Goal: Download file/media

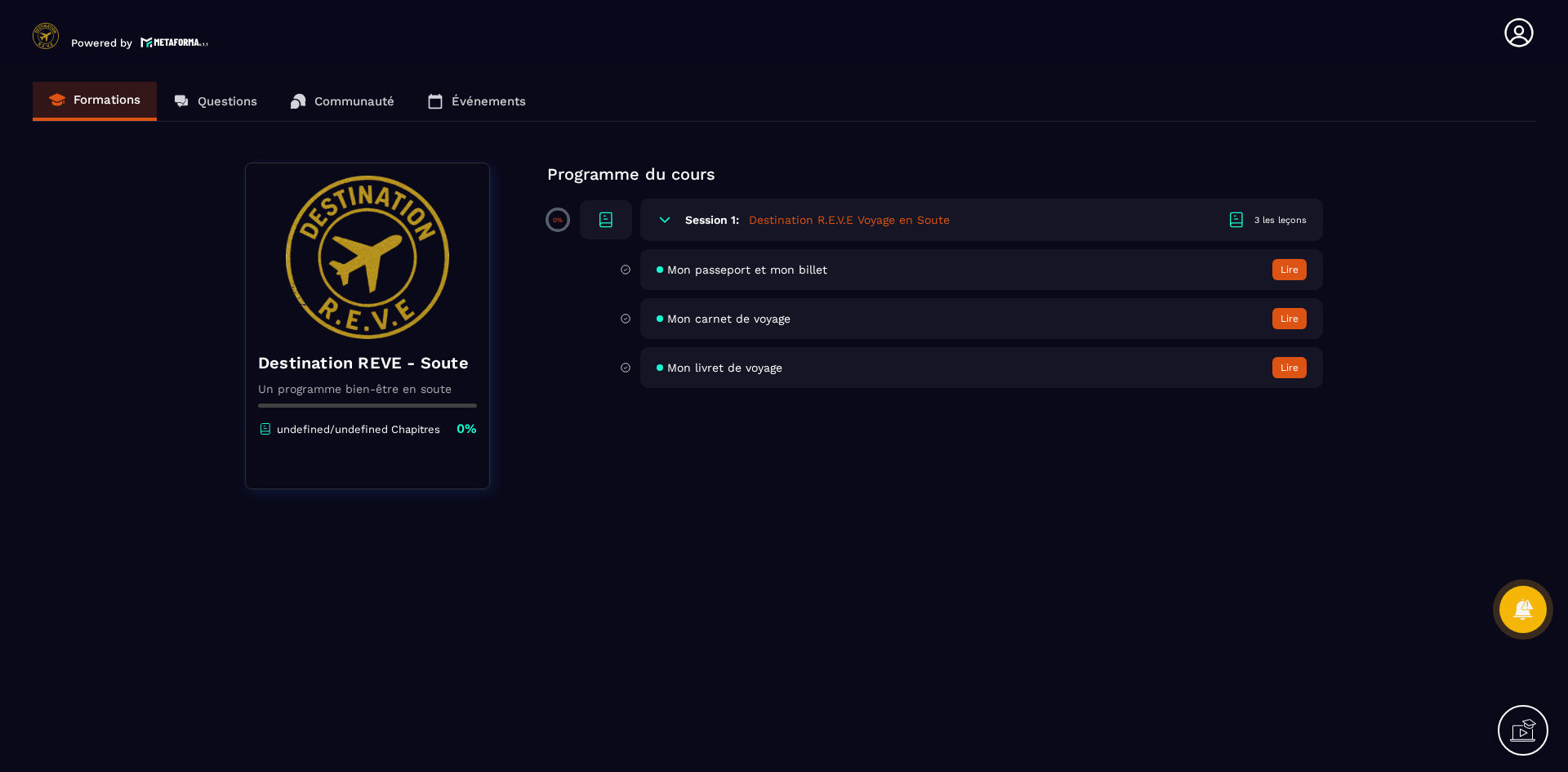
click at [761, 267] on span "Mon passeport et mon billet" at bounding box center [747, 270] width 160 height 13
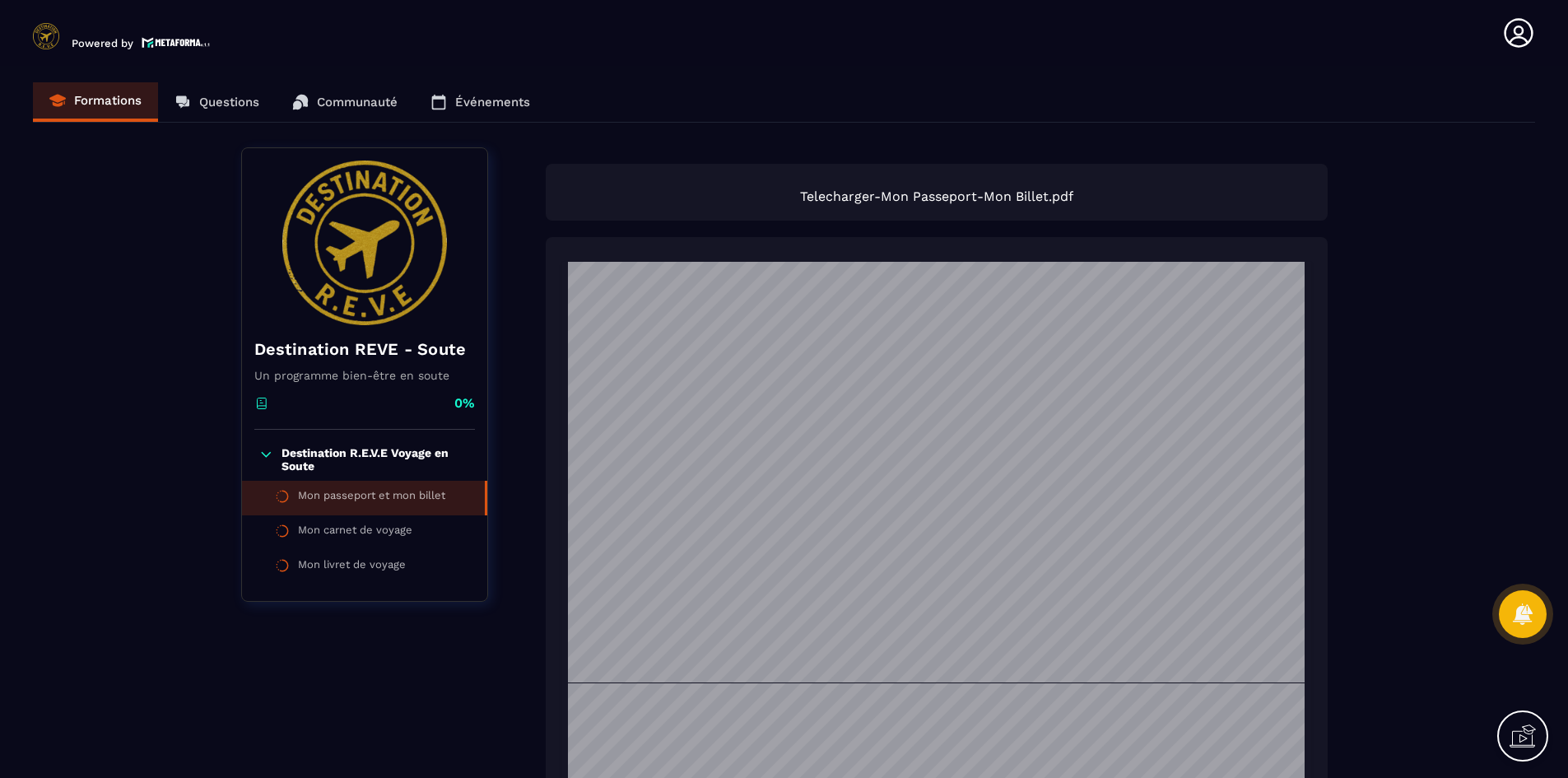
click at [1104, 196] on span "Telecharger-Mon Passeport-Mon Billet.pdf" at bounding box center [936, 196] width 749 height 16
click at [1013, 187] on div "Telecharger-Mon Passeport-Mon Billet.pdf" at bounding box center [936, 192] width 782 height 57
click at [718, 195] on span "Telecharger-Mon Passeport-Mon Billet.pdf" at bounding box center [936, 196] width 749 height 16
click at [599, 204] on div "Telecharger-Mon Passeport-Mon Billet.pdf" at bounding box center [936, 192] width 782 height 57
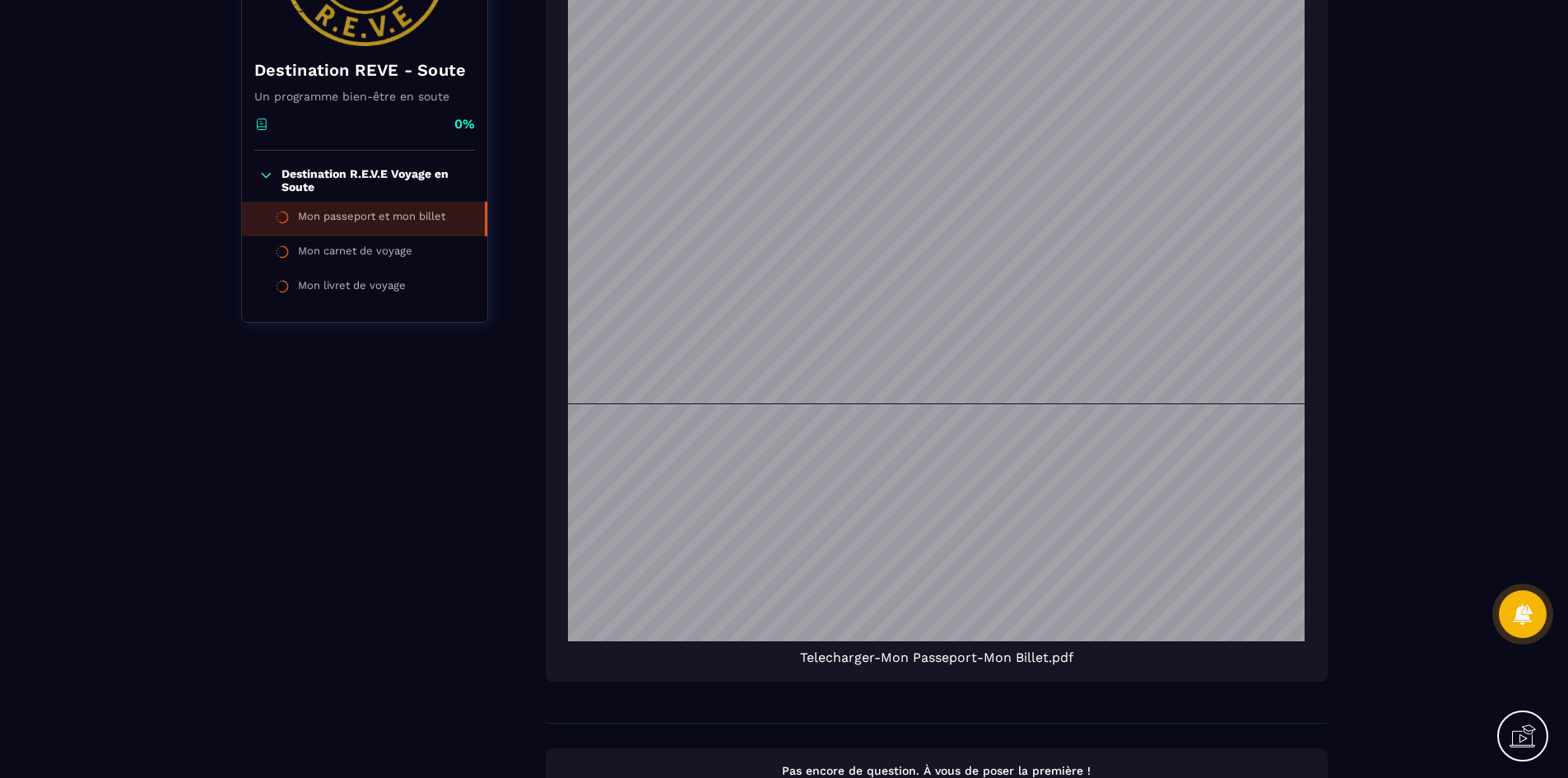
scroll to position [405, 0]
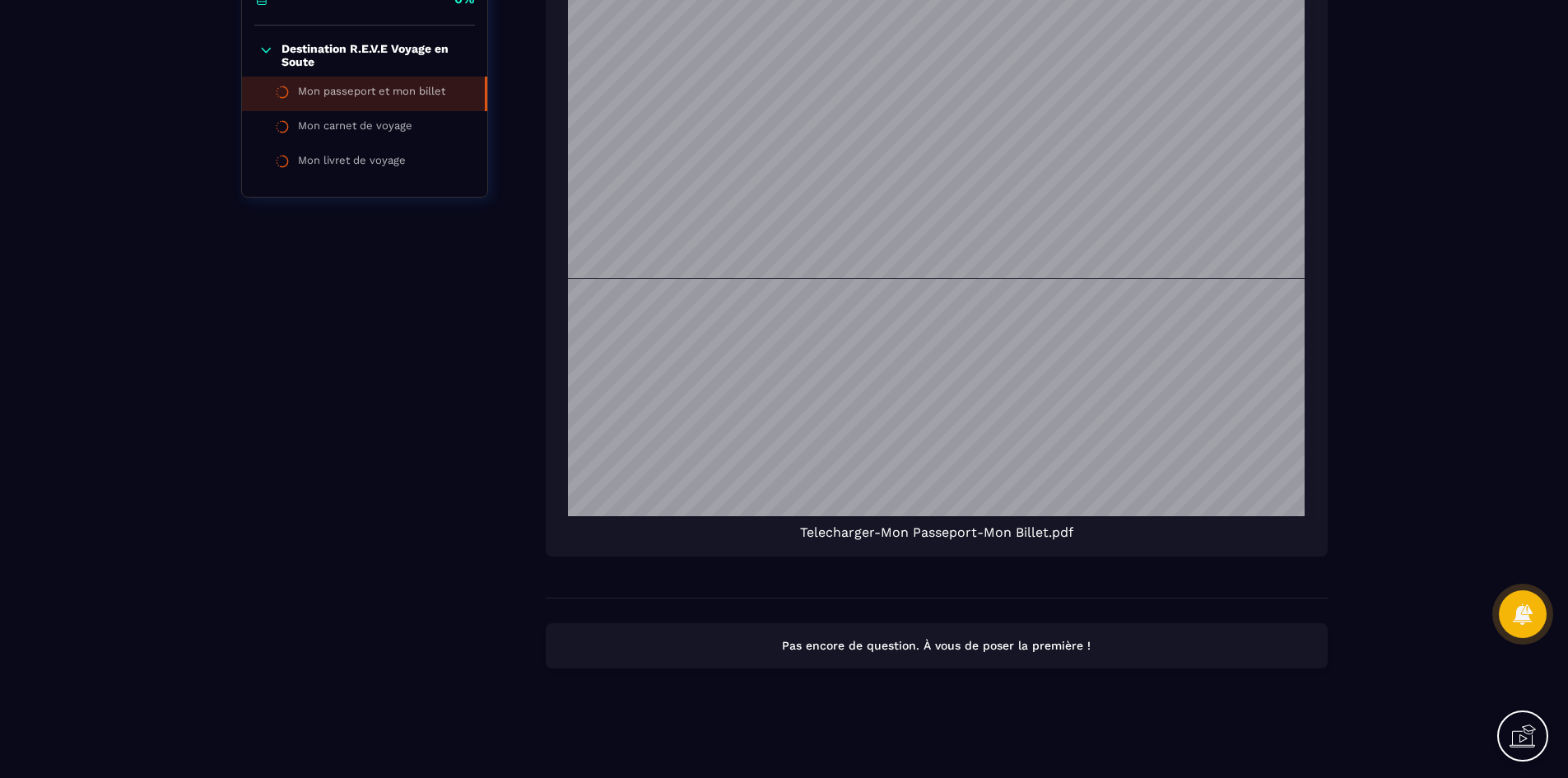
click at [932, 642] on p "Pas encore de question. À vous de poser la première !" at bounding box center [937, 645] width 752 height 16
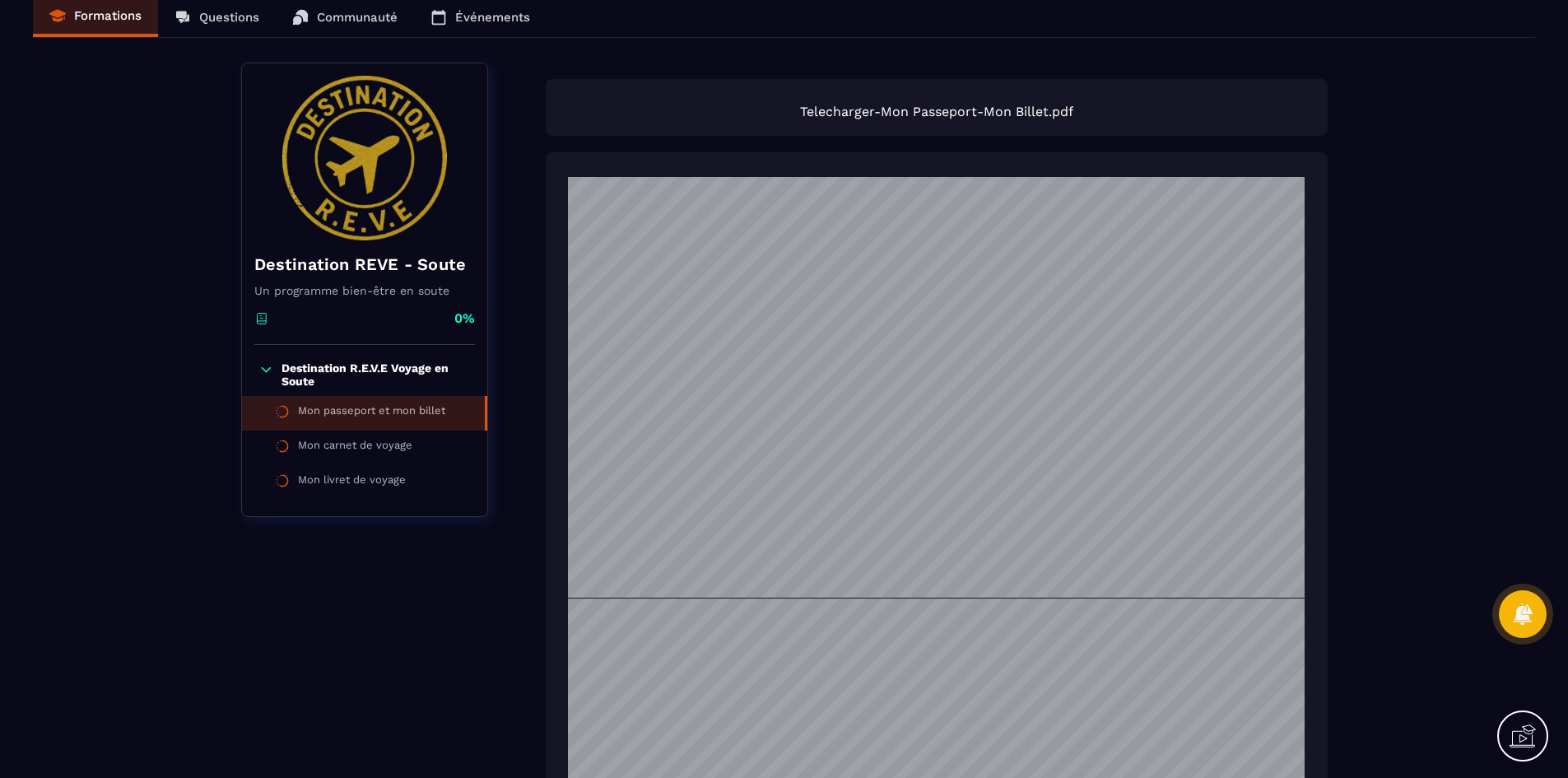
scroll to position [0, 0]
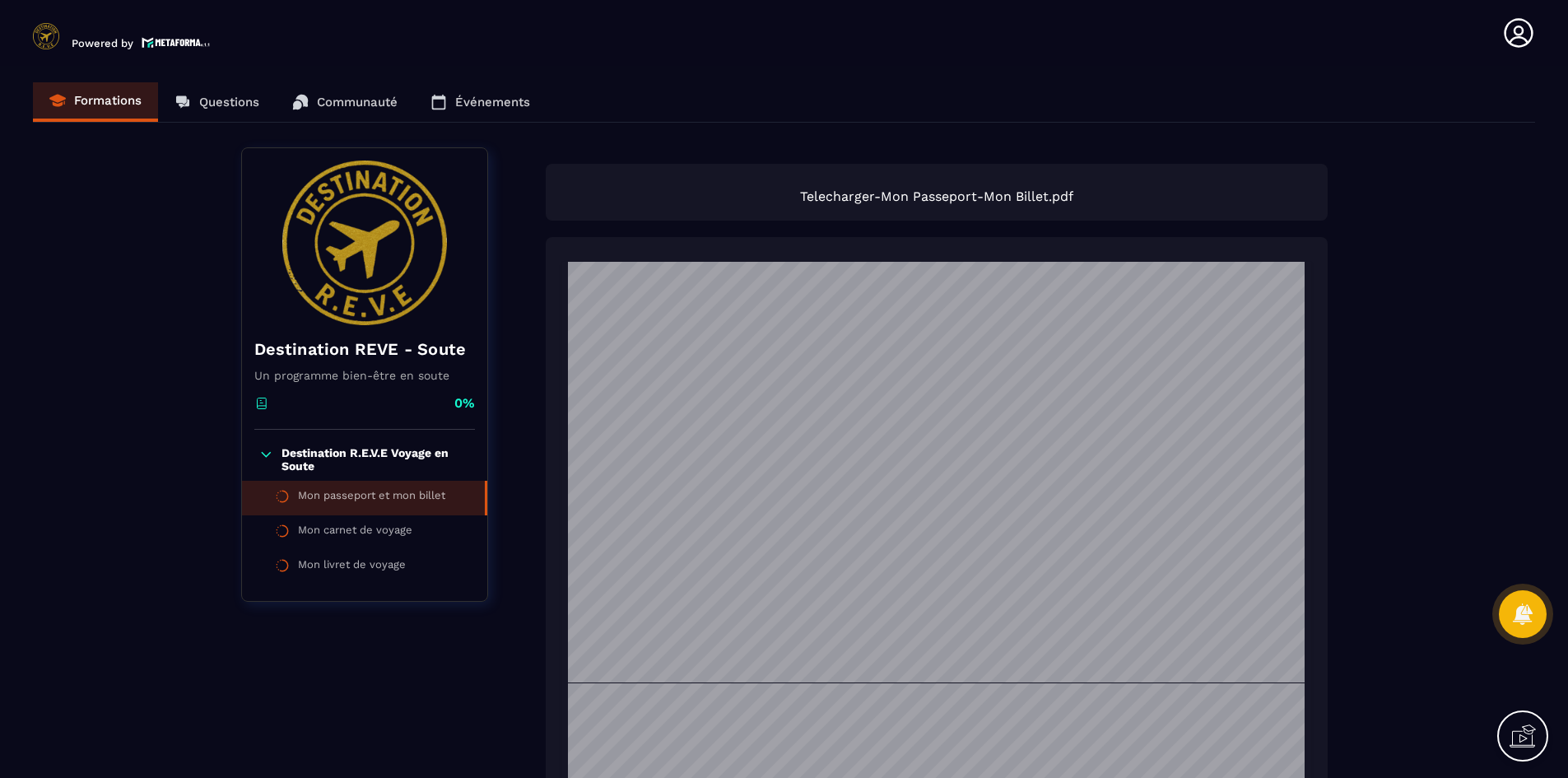
click at [835, 195] on span "Telecharger-Mon Passeport-Mon Billet.pdf" at bounding box center [936, 196] width 749 height 16
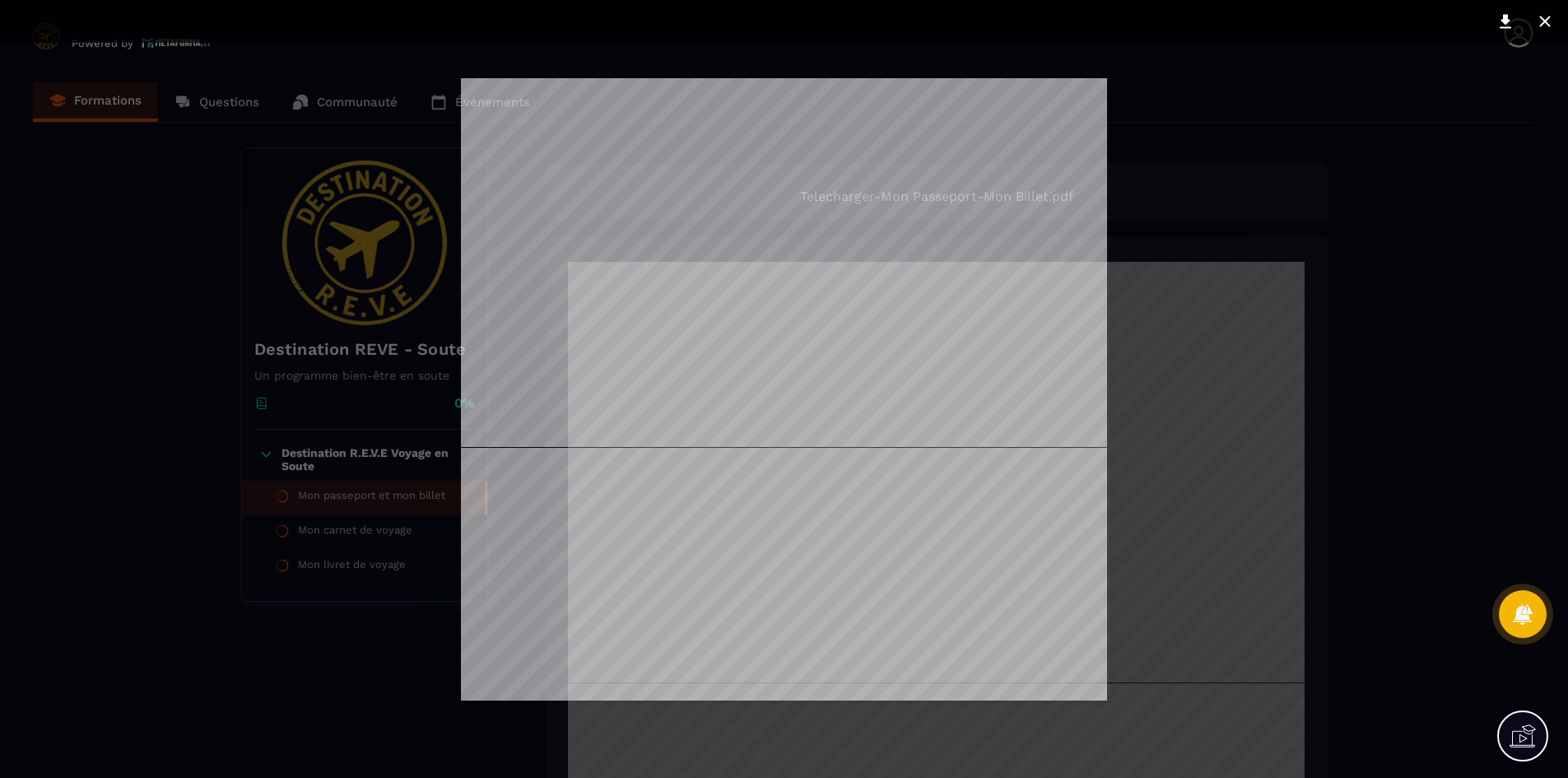
click at [1361, 285] on div at bounding box center [784, 389] width 1568 height 778
click at [1505, 25] on icon at bounding box center [1505, 22] width 11 height 14
click at [1438, 372] on div at bounding box center [784, 389] width 1568 height 778
click at [1370, 221] on div at bounding box center [784, 389] width 1568 height 778
click at [1545, 28] on icon at bounding box center [1544, 21] width 20 height 20
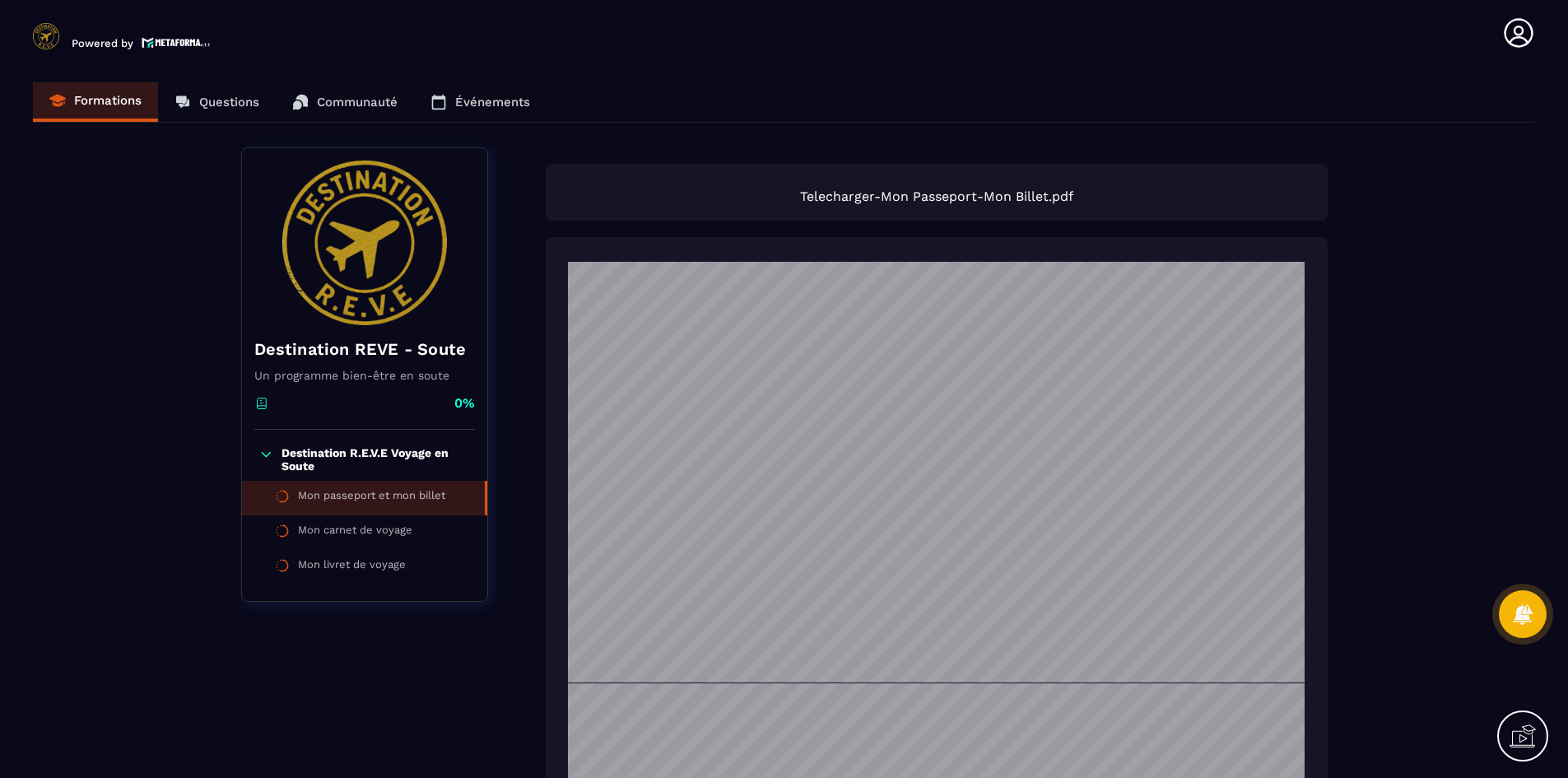
drag, startPoint x: 1172, startPoint y: 202, endPoint x: 1150, endPoint y: 203, distance: 22.0
click at [1172, 203] on span "Telecharger-Mon Passeport-Mon Billet.pdf" at bounding box center [936, 196] width 749 height 16
click at [694, 204] on div "Telecharger-Mon Passeport-Mon Billet.pdf" at bounding box center [936, 192] width 782 height 57
